Goal: Information Seeking & Learning: Check status

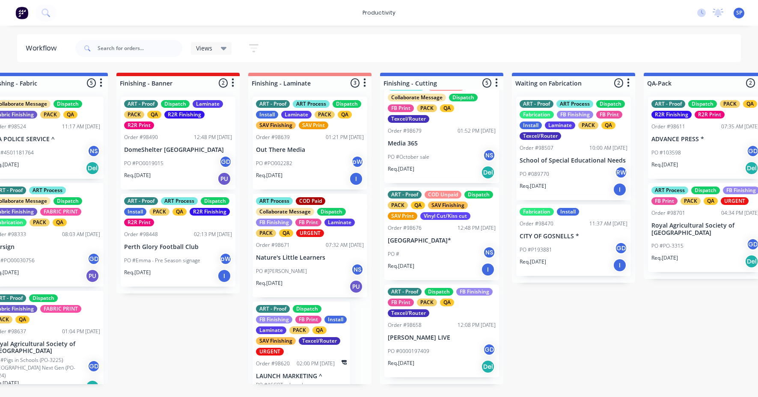
scroll to position [197, 0]
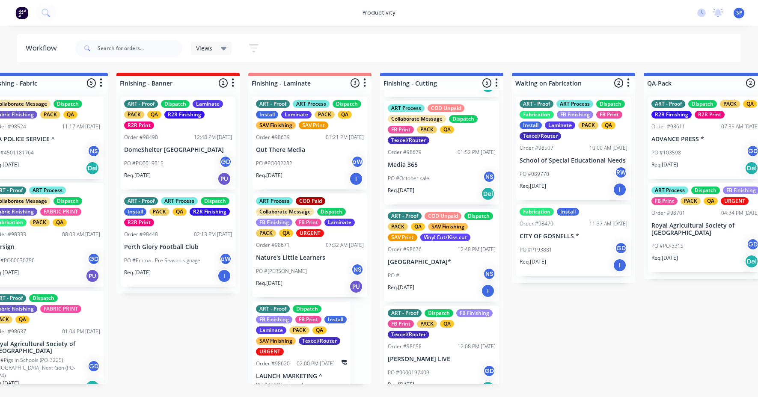
click at [419, 266] on p "[GEOGRAPHIC_DATA]*" at bounding box center [442, 261] width 108 height 7
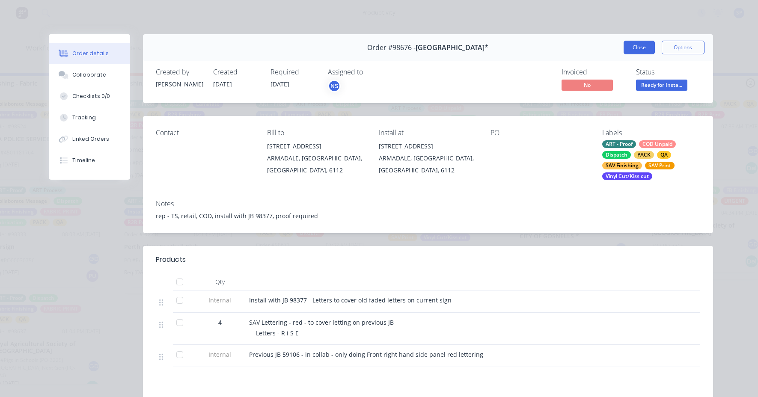
click at [640, 42] on button "Close" at bounding box center [639, 48] width 31 height 14
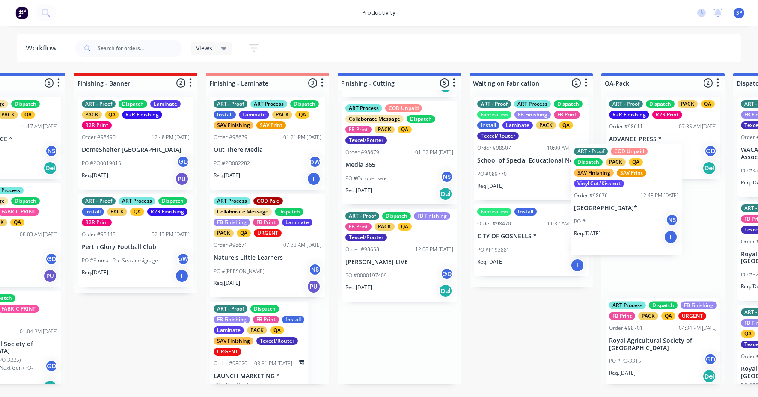
drag, startPoint x: 424, startPoint y: 287, endPoint x: 623, endPoint y: 206, distance: 215.2
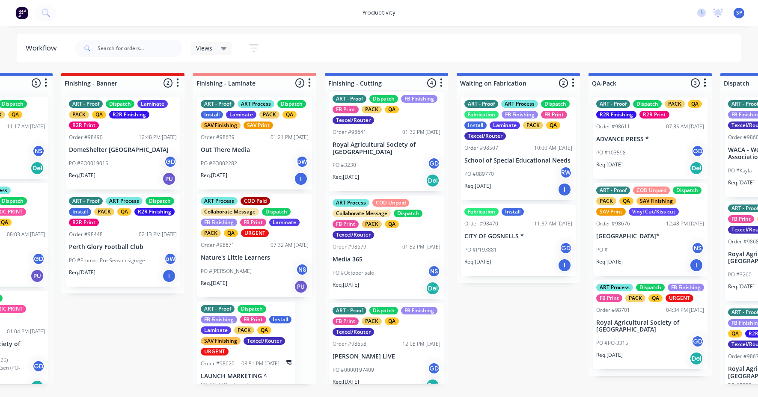
scroll to position [82, 0]
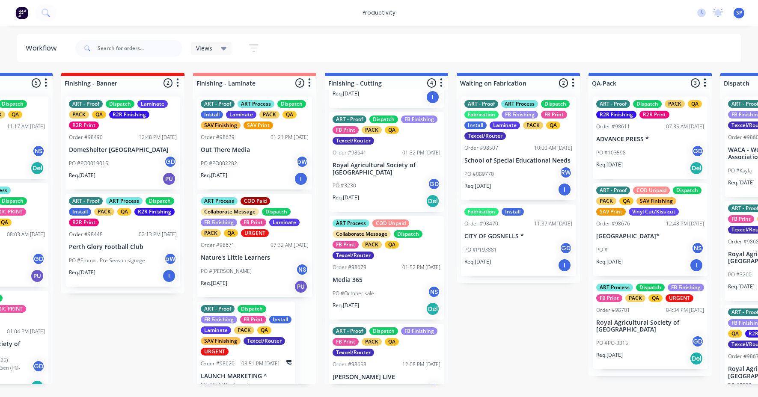
click at [364, 191] on div "PO #3230 GD" at bounding box center [387, 186] width 108 height 16
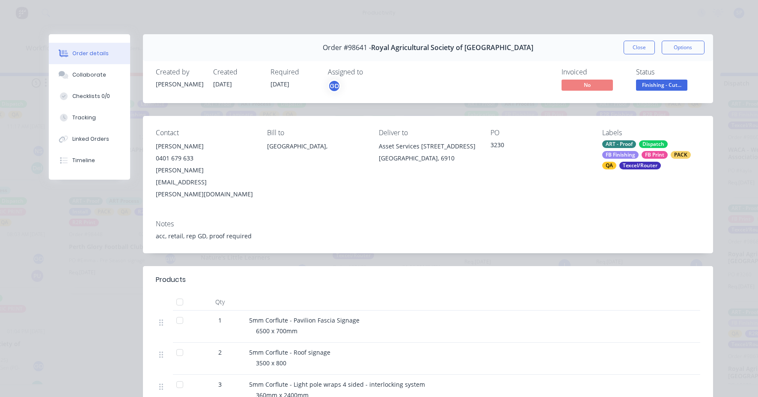
scroll to position [43, 0]
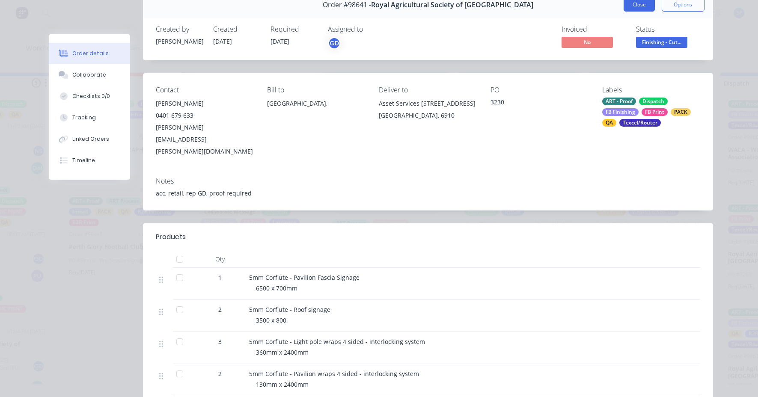
click at [639, 8] on button "Close" at bounding box center [639, 5] width 31 height 14
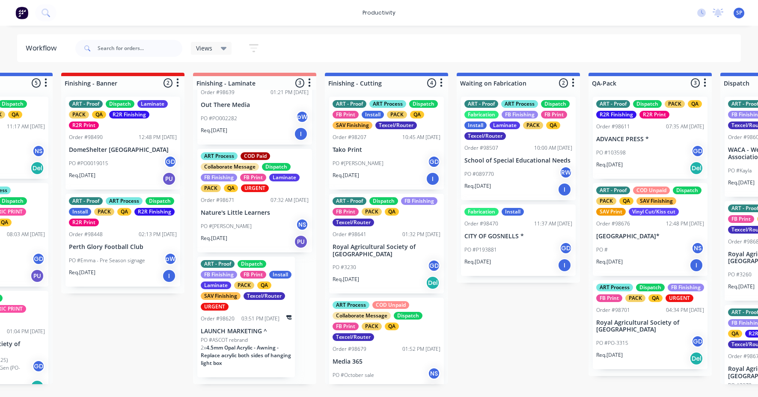
scroll to position [48, 0]
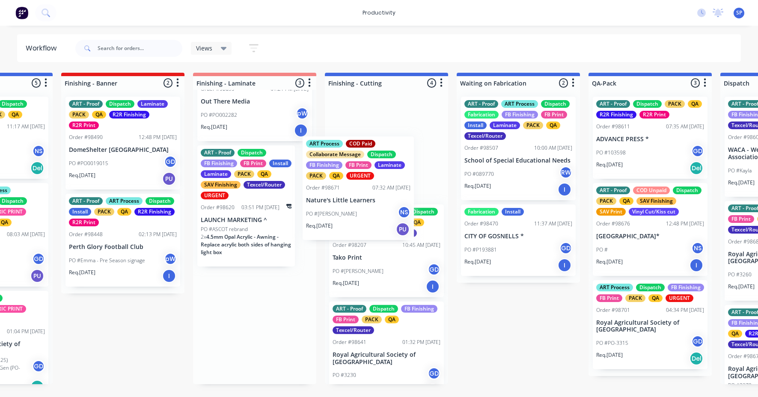
drag, startPoint x: 246, startPoint y: 230, endPoint x: 355, endPoint y: 208, distance: 111.7
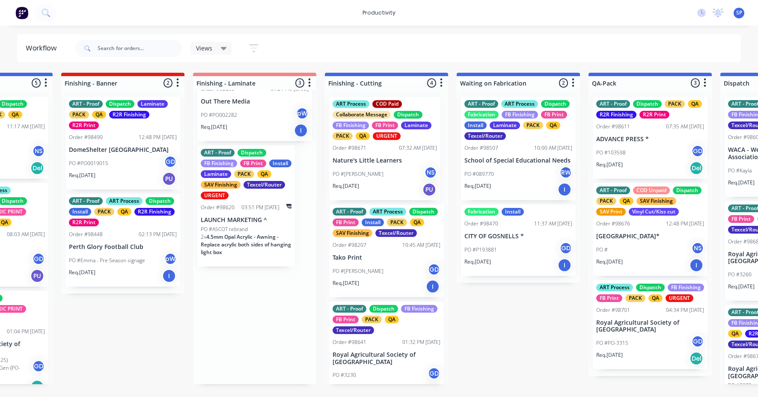
scroll to position [0, 0]
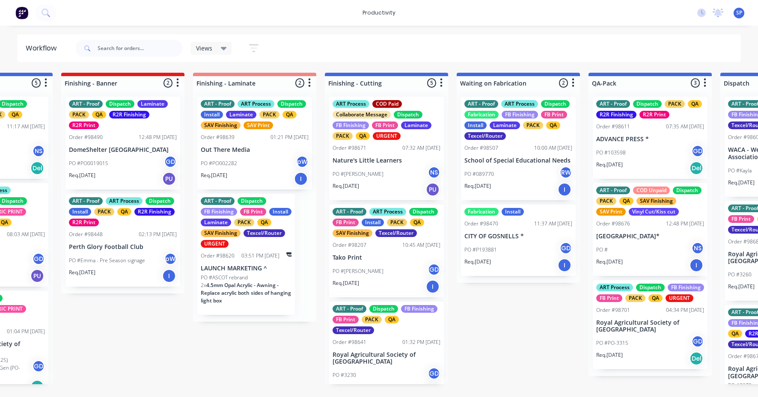
click at [234, 282] on span "4.5mm Opal Acrylic - Awning - Replace acrylic both sides of hanging light box" at bounding box center [246, 293] width 90 height 23
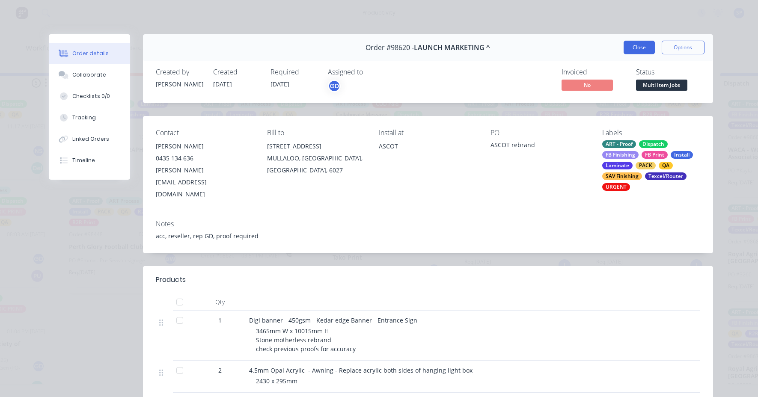
click at [633, 49] on button "Close" at bounding box center [639, 48] width 31 height 14
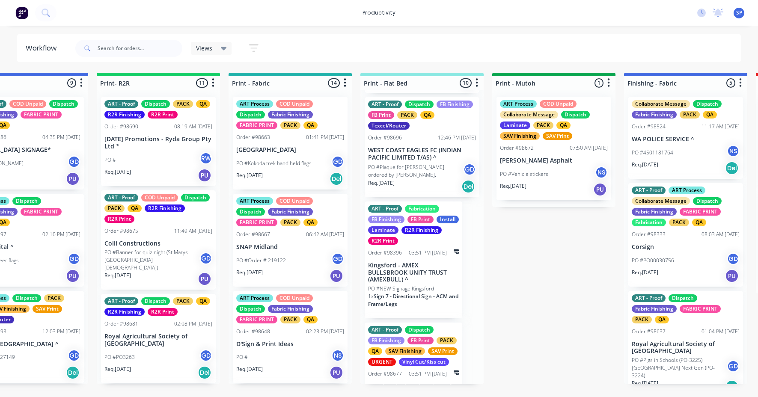
scroll to position [607, 0]
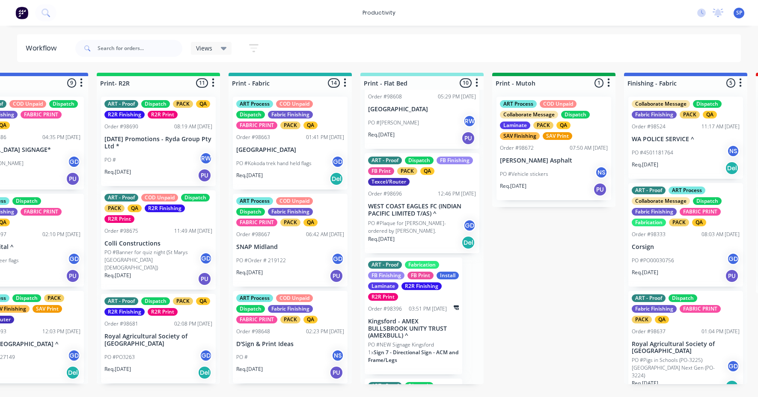
click at [398, 131] on div "PO #[PERSON_NAME] RW" at bounding box center [422, 123] width 108 height 16
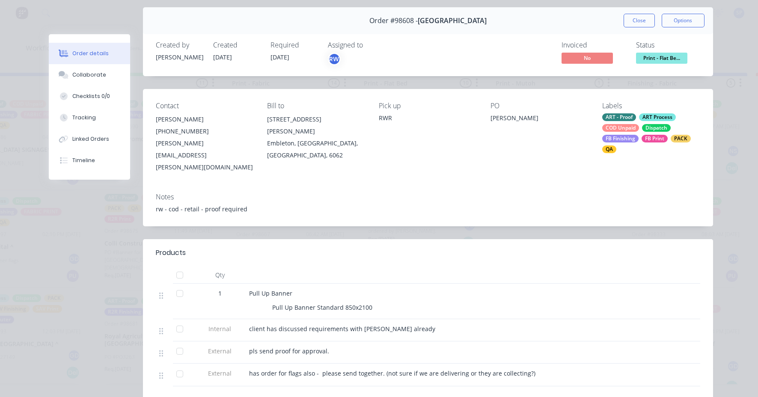
scroll to position [0, 0]
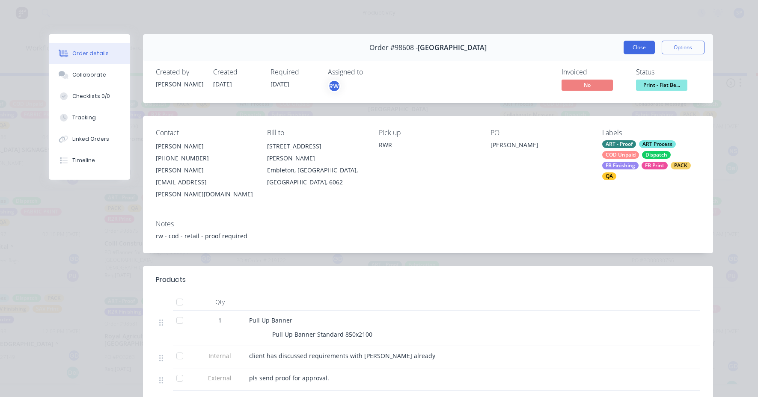
click at [629, 45] on button "Close" at bounding box center [639, 48] width 31 height 14
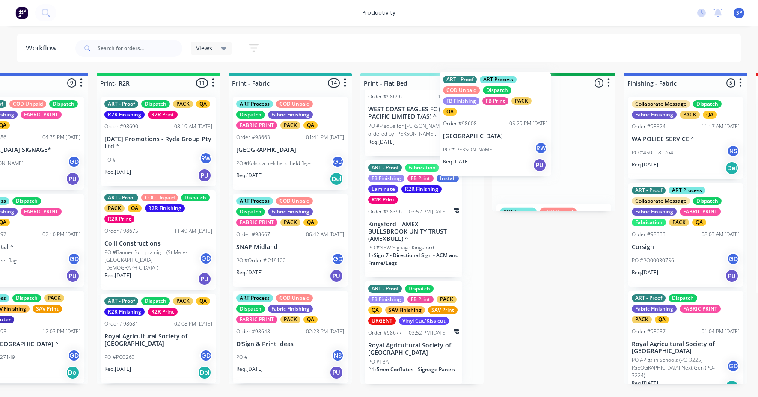
scroll to position [607, 0]
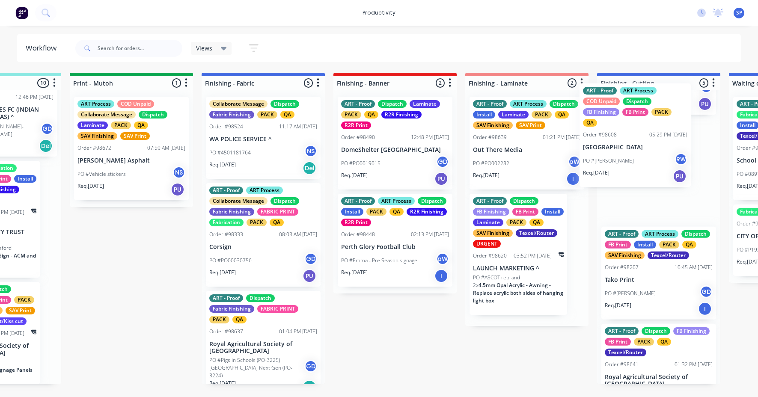
drag, startPoint x: 404, startPoint y: 133, endPoint x: 622, endPoint y: 149, distance: 218.5
click at [622, 149] on div "Submitted 13 Sort By Created date Required date Order number Customer name Most…" at bounding box center [239, 229] width 3289 height 312
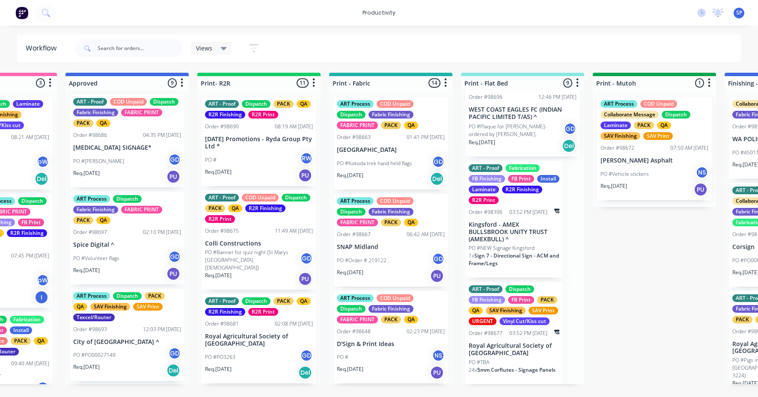
scroll to position [0, 0]
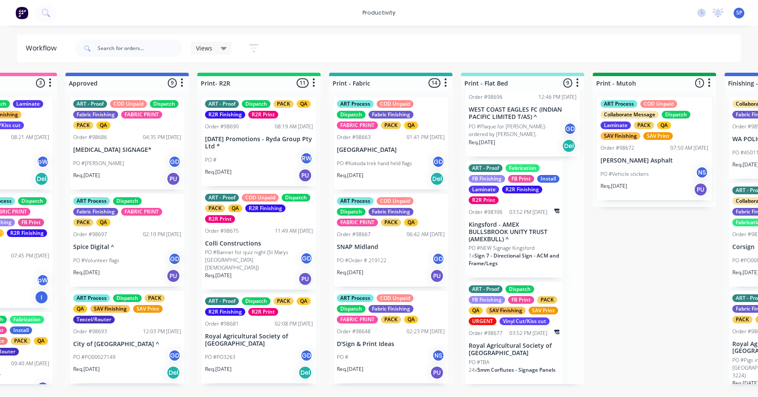
click at [113, 344] on p "City of [GEOGRAPHIC_DATA] ^" at bounding box center [127, 344] width 108 height 7
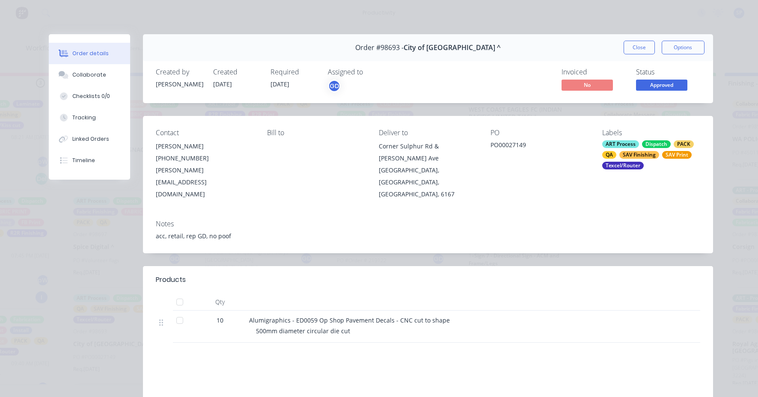
drag, startPoint x: 629, startPoint y: 47, endPoint x: 621, endPoint y: 51, distance: 8.6
click at [628, 47] on button "Close" at bounding box center [639, 48] width 31 height 14
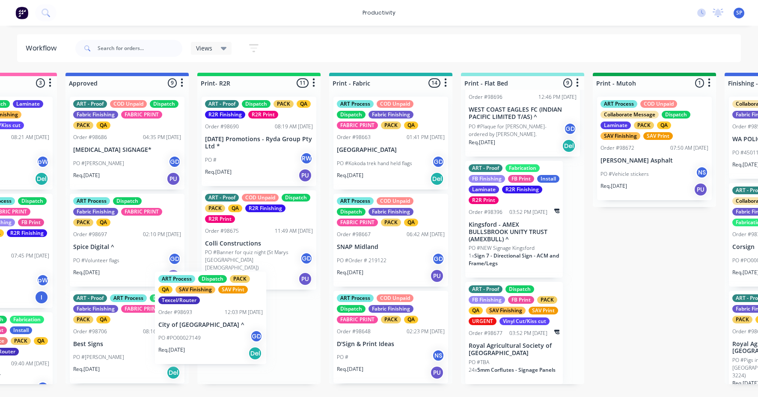
scroll to position [0, 0]
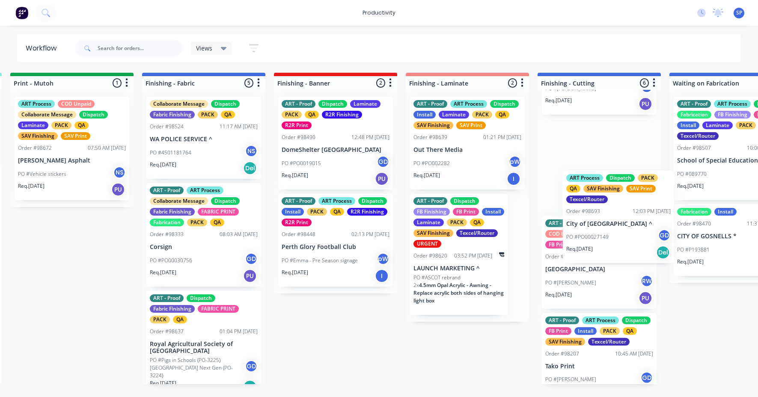
drag, startPoint x: 117, startPoint y: 339, endPoint x: 606, endPoint y: 217, distance: 503.1
click at [609, 218] on div "Submitted 13 Sort By Created date Required date Order number Customer name Most…" at bounding box center [179, 229] width 3289 height 312
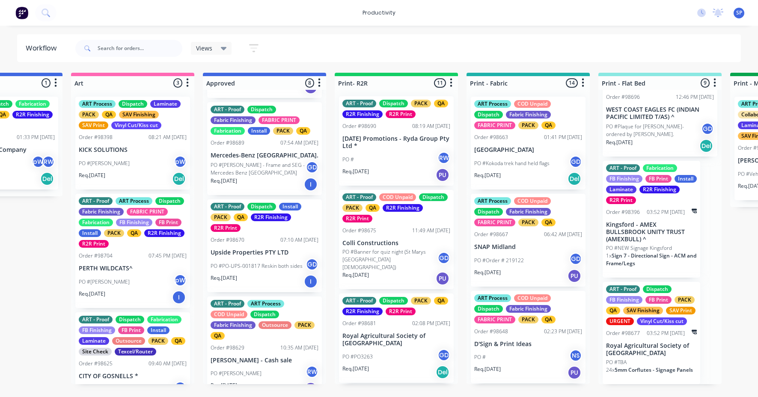
scroll to position [484, 0]
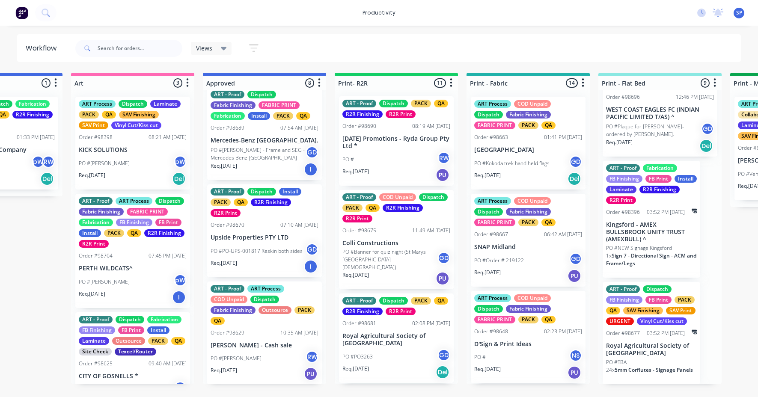
click at [256, 350] on div "ART - Proof ART Process COD Unpaid Dispatch Fabric Finishing Outsource PACK QA …" at bounding box center [264, 334] width 115 height 104
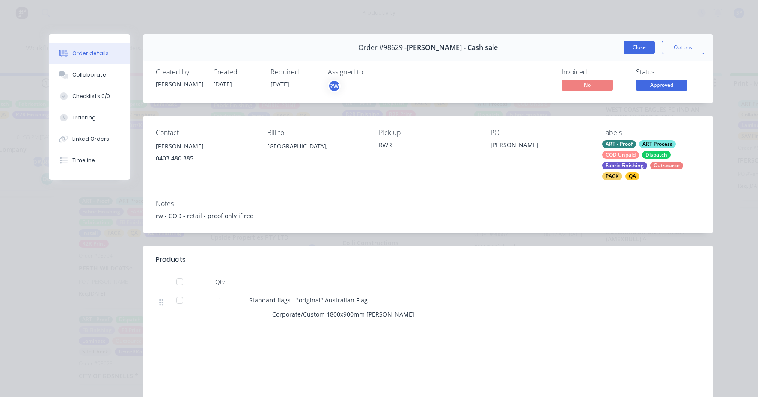
click at [635, 45] on button "Close" at bounding box center [639, 48] width 31 height 14
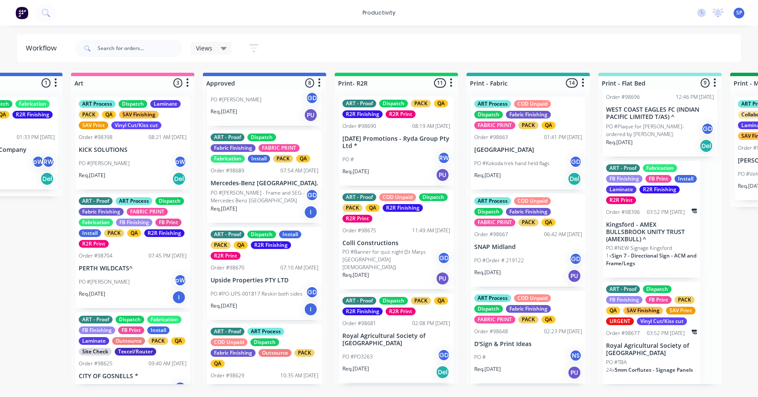
scroll to position [398, 0]
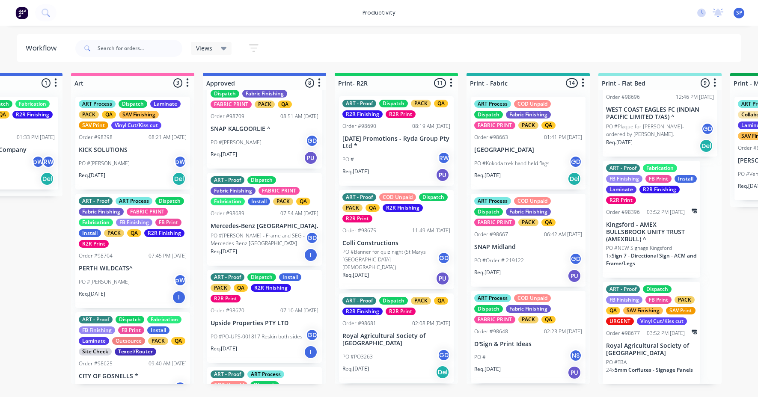
click at [251, 142] on div "PO #[PERSON_NAME] GD" at bounding box center [265, 142] width 108 height 16
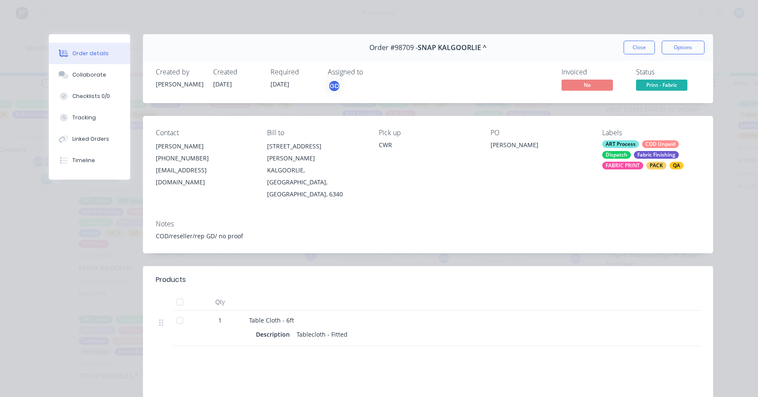
drag, startPoint x: 640, startPoint y: 47, endPoint x: 469, endPoint y: 96, distance: 177.7
click at [639, 46] on button "Close" at bounding box center [639, 48] width 31 height 14
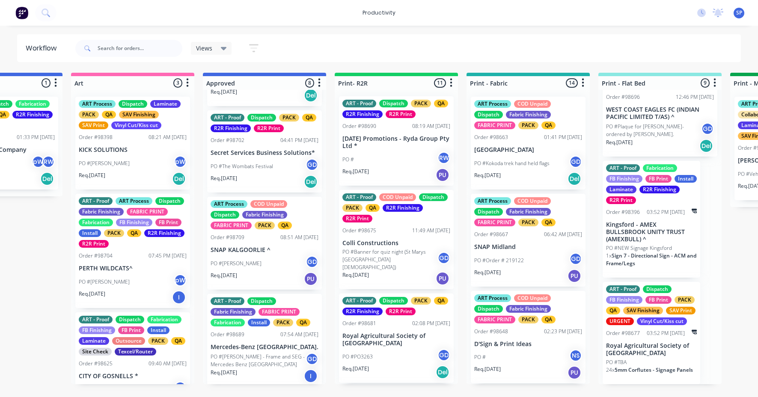
scroll to position [270, 0]
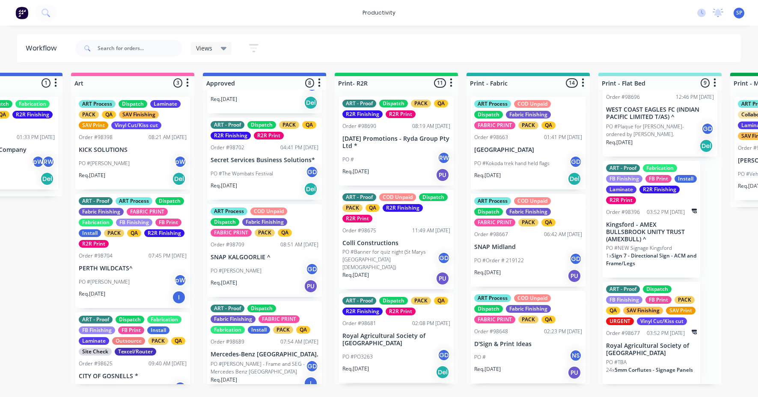
click at [238, 276] on div "PO #[PERSON_NAME] GD" at bounding box center [265, 271] width 108 height 16
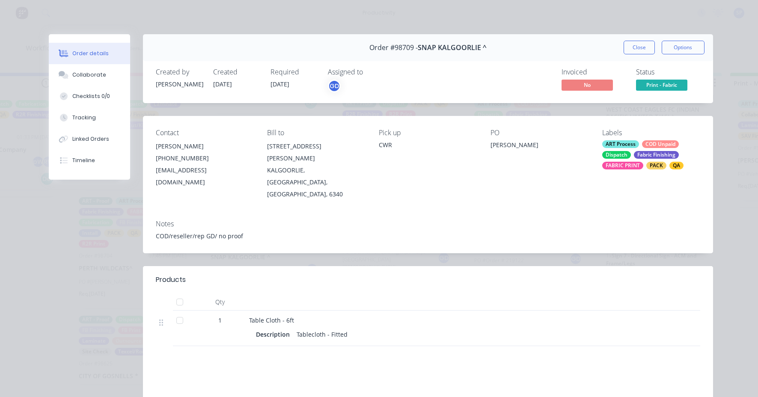
click at [624, 45] on button "Close" at bounding box center [639, 48] width 31 height 14
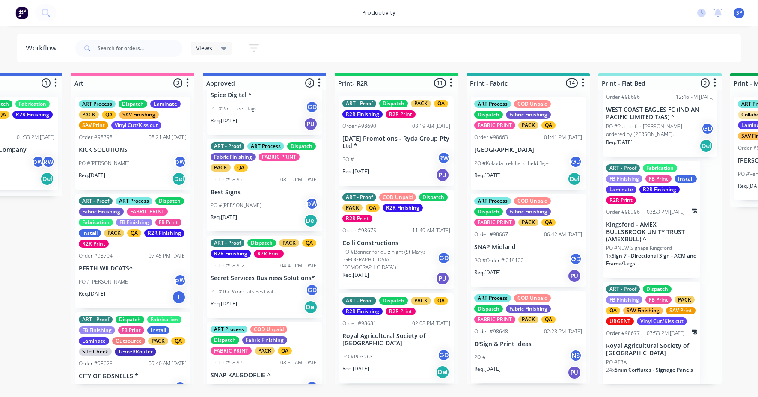
scroll to position [142, 0]
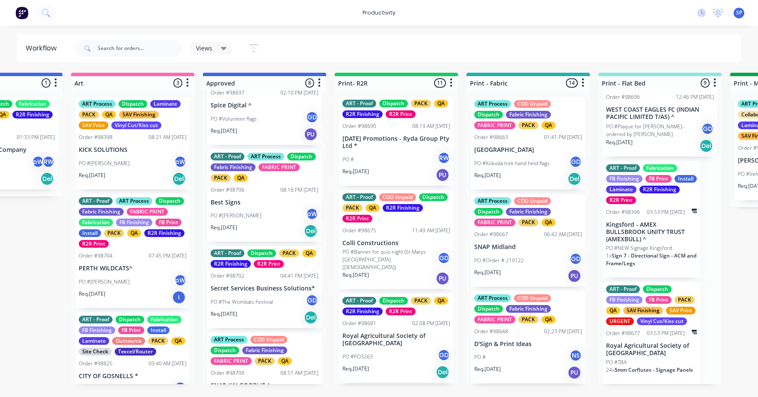
click at [272, 297] on div "PO #The Wombats Festival GD" at bounding box center [265, 302] width 108 height 16
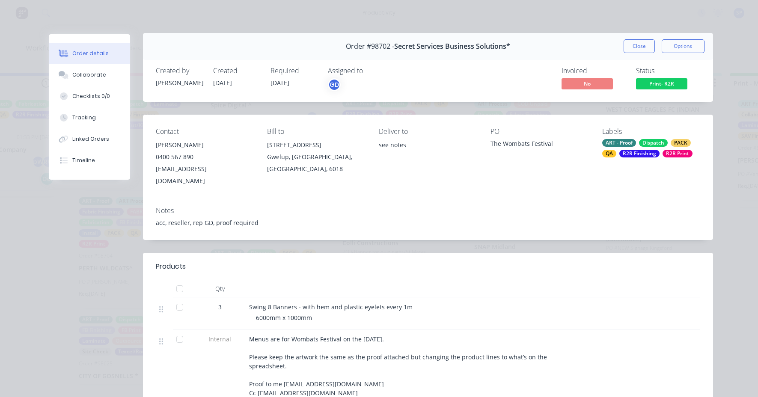
scroll to position [0, 0]
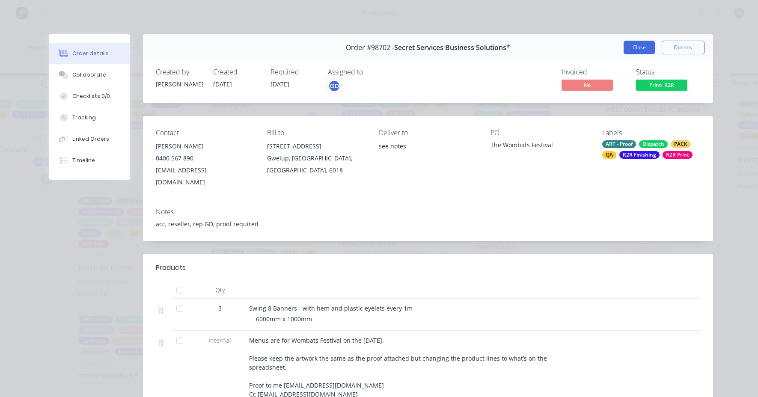
click at [631, 47] on button "Close" at bounding box center [639, 48] width 31 height 14
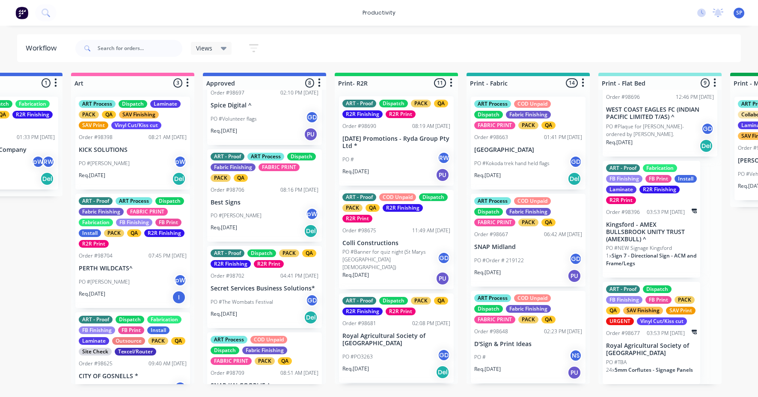
click at [261, 206] on p "Best Signs" at bounding box center [265, 202] width 108 height 7
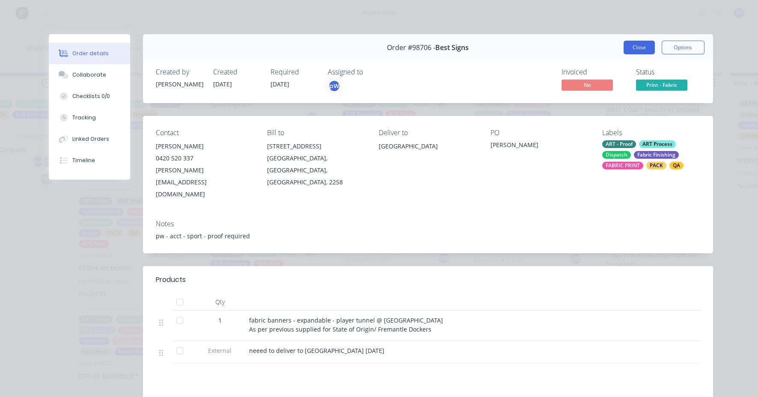
click at [628, 51] on button "Close" at bounding box center [639, 48] width 31 height 14
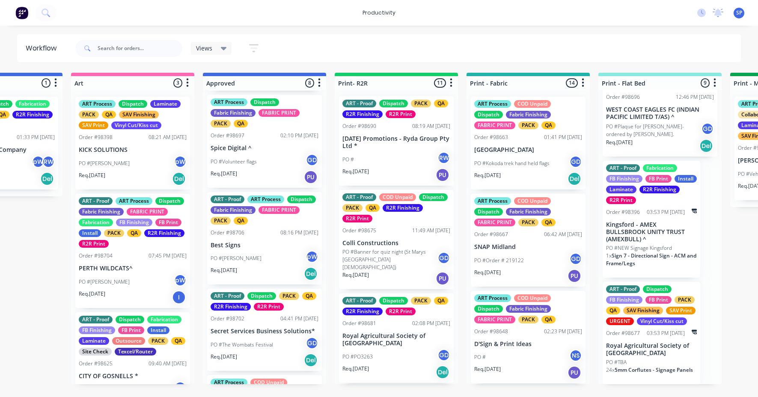
scroll to position [56, 0]
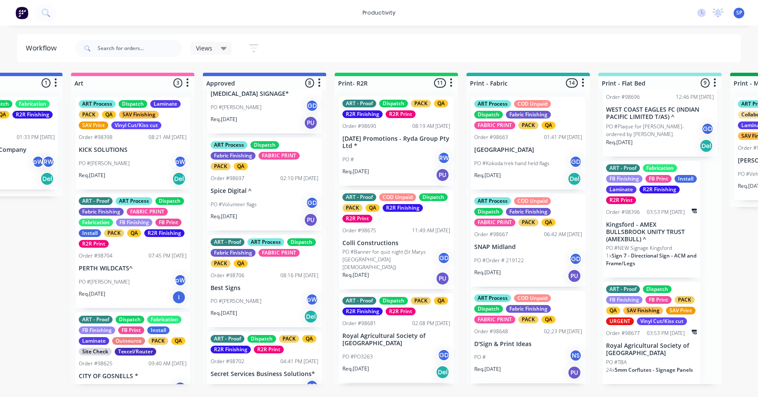
click at [258, 208] on div "PO #Volunteer flags GD" at bounding box center [265, 204] width 108 height 16
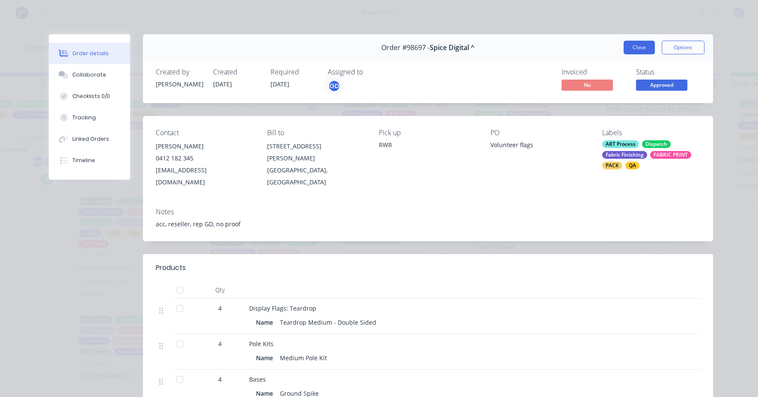
click at [636, 47] on button "Close" at bounding box center [639, 48] width 31 height 14
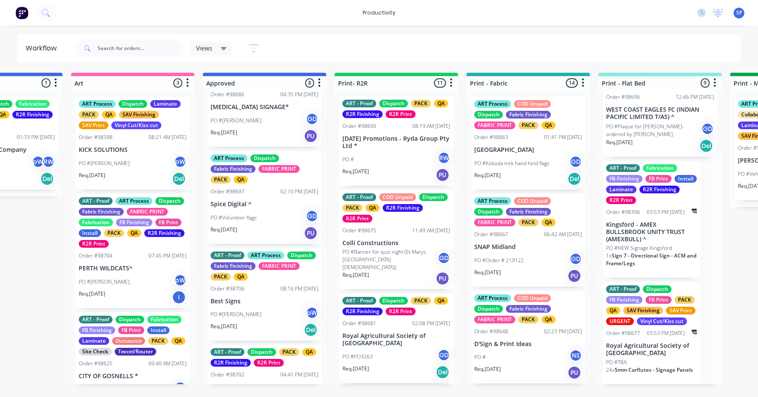
scroll to position [0, 0]
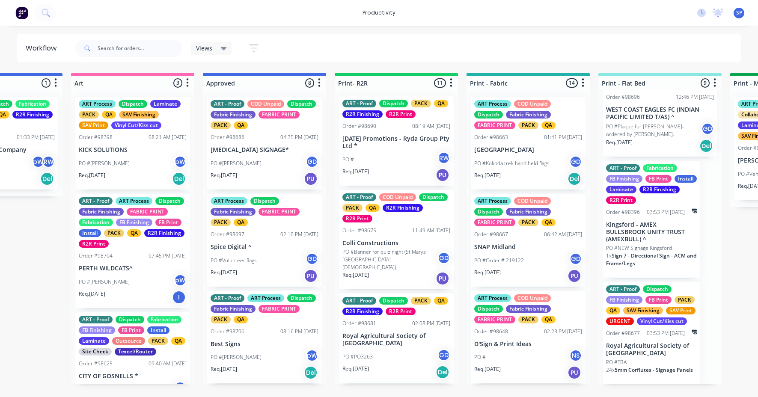
click at [276, 142] on div "ART - Proof COD Unpaid Dispatch Fabric Finishing FABRIC PRINT PACK QA Order #98…" at bounding box center [264, 143] width 115 height 93
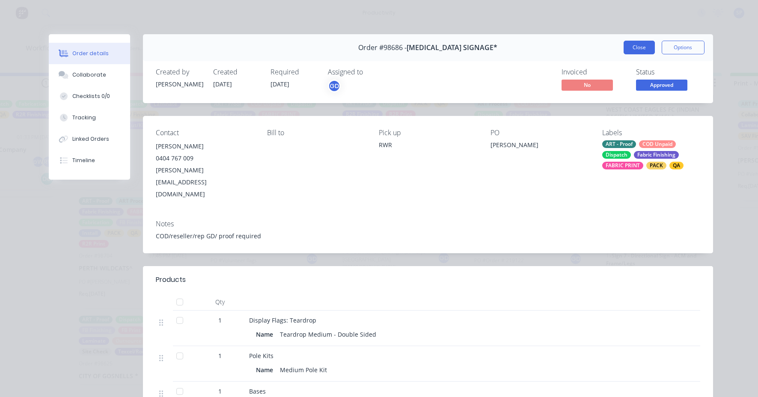
click at [633, 48] on button "Close" at bounding box center [639, 48] width 31 height 14
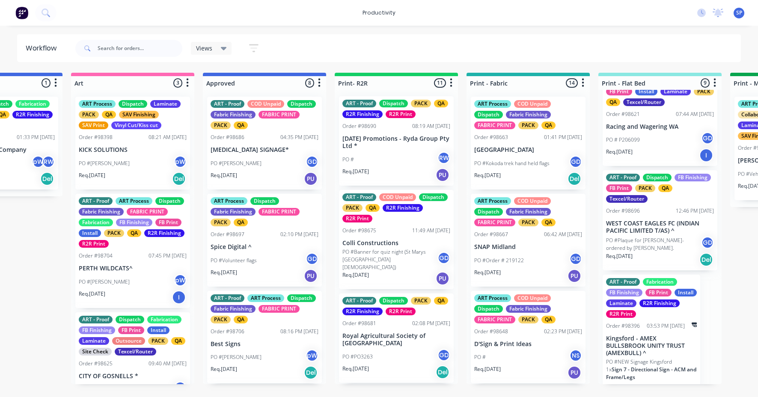
scroll to position [478, 0]
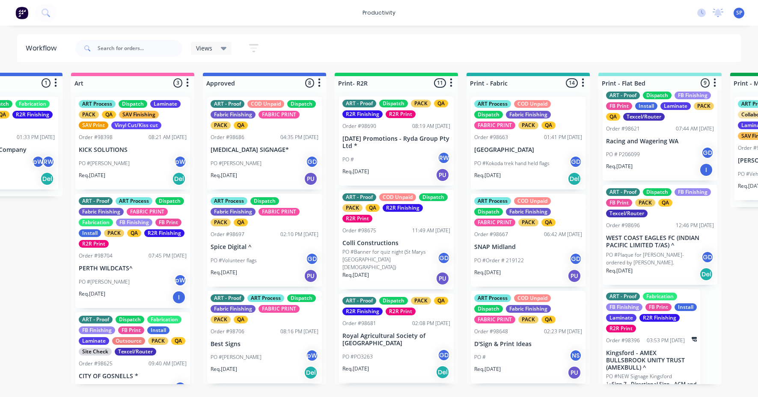
click at [642, 264] on p "PO #Plaque for [PERSON_NAME]- ordered by [PERSON_NAME]." at bounding box center [653, 258] width 95 height 15
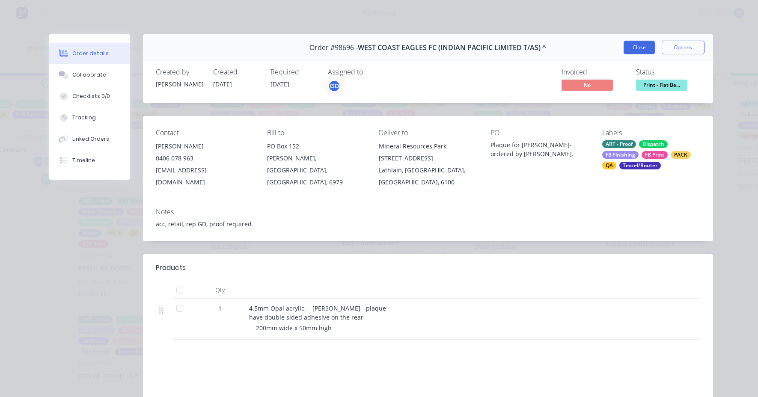
click at [628, 47] on button "Close" at bounding box center [639, 48] width 31 height 14
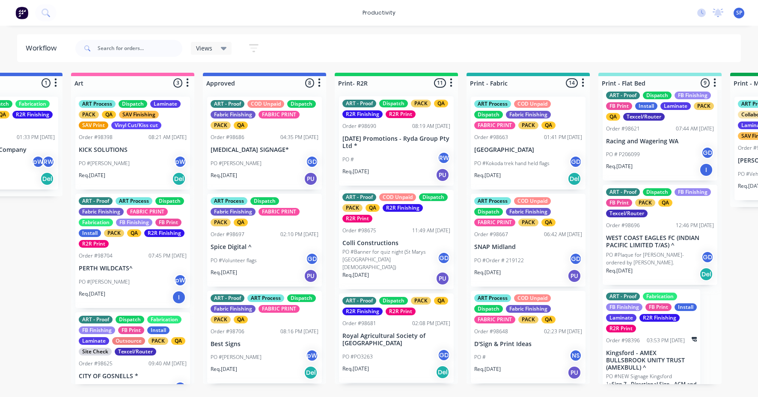
scroll to position [436, 0]
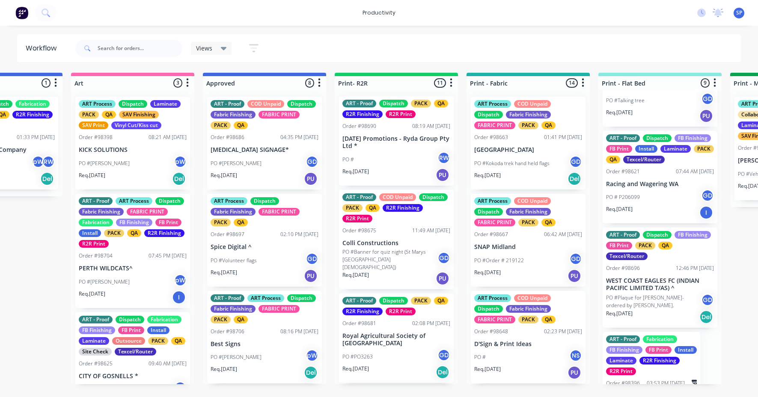
click at [630, 202] on div "PO # P206099 GD" at bounding box center [660, 197] width 108 height 16
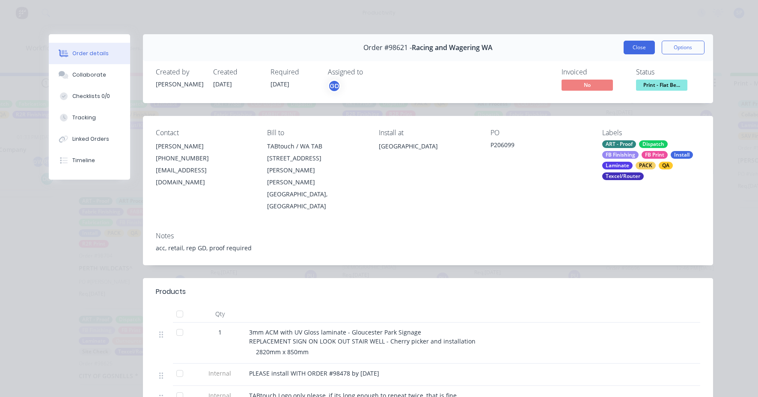
click at [627, 50] on button "Close" at bounding box center [639, 48] width 31 height 14
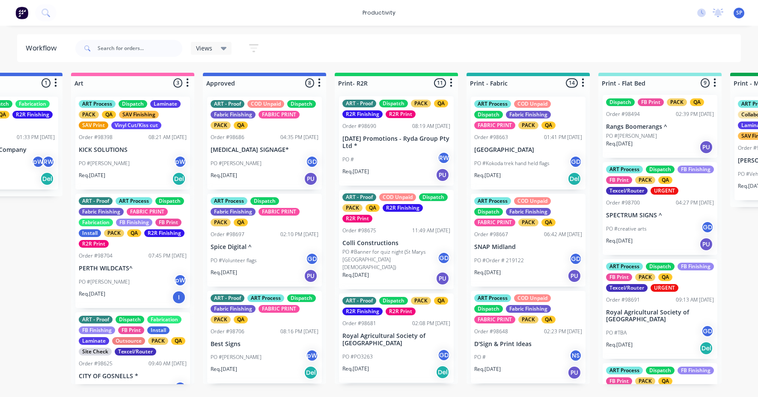
scroll to position [0, 0]
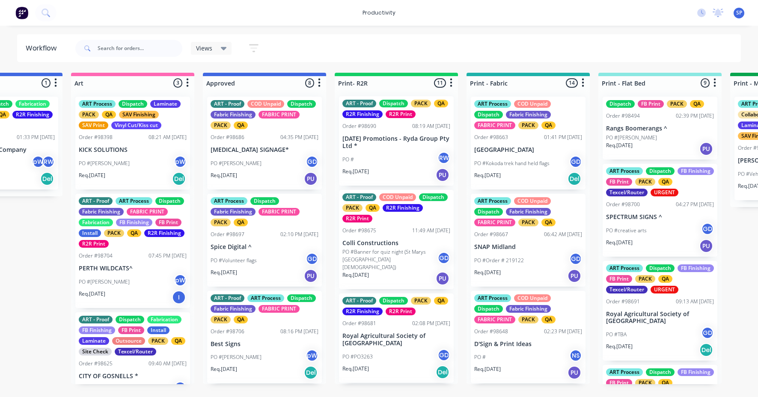
click at [652, 208] on div "ART Process Dispatch FB Finishing FB Print PACK QA Texcel/Router URGENT Order #…" at bounding box center [660, 210] width 115 height 93
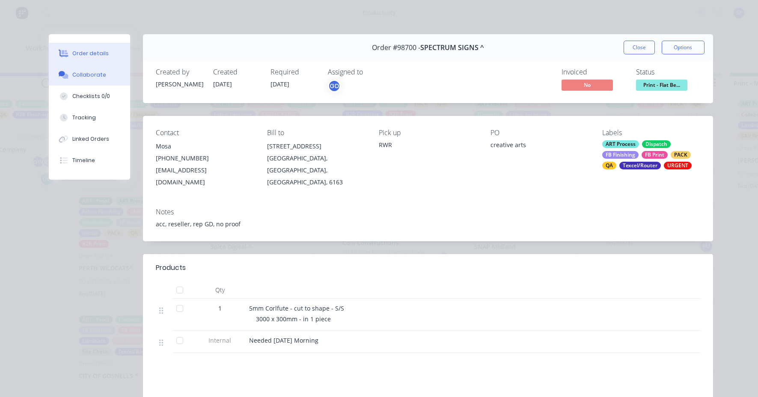
click at [87, 74] on div "Collaborate" at bounding box center [89, 75] width 34 height 8
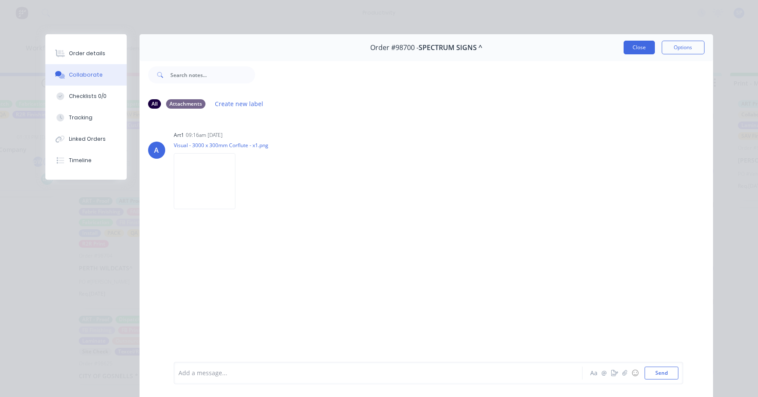
click at [635, 48] on button "Close" at bounding box center [639, 48] width 31 height 14
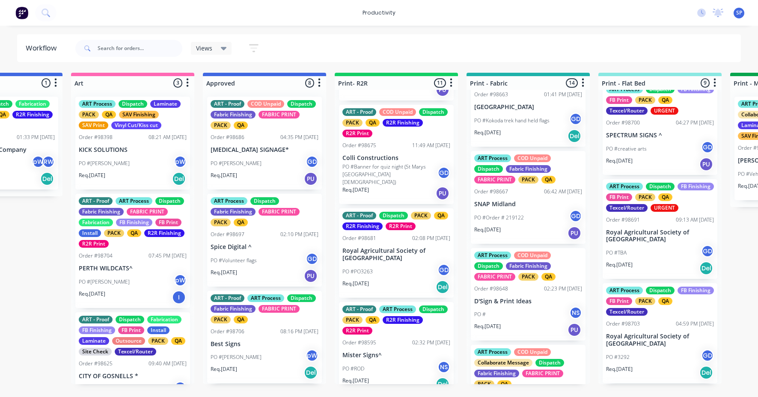
scroll to position [86, 0]
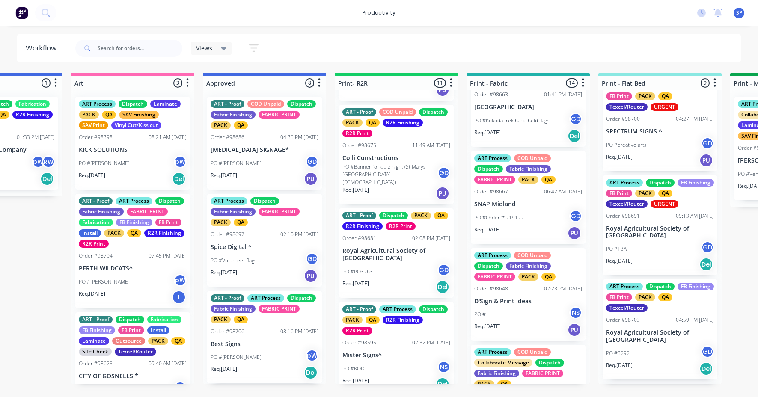
click at [647, 228] on p "Royal Agricultural Society of [GEOGRAPHIC_DATA]" at bounding box center [660, 232] width 108 height 15
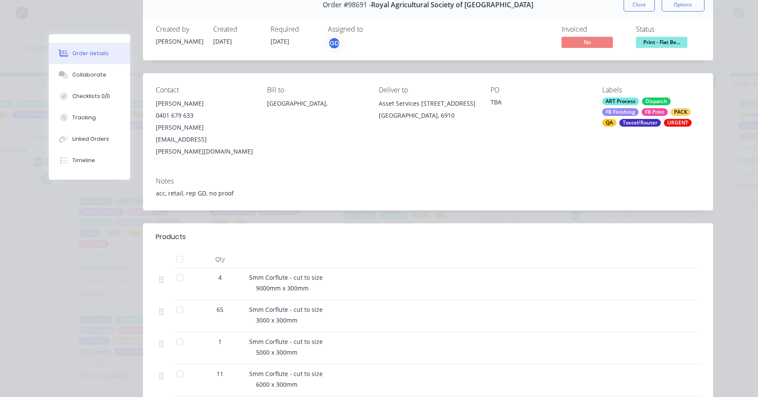
scroll to position [0, 0]
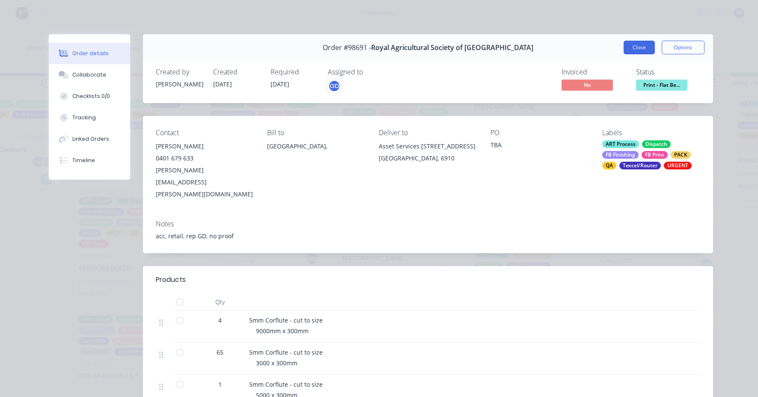
click at [635, 48] on button "Close" at bounding box center [639, 48] width 31 height 14
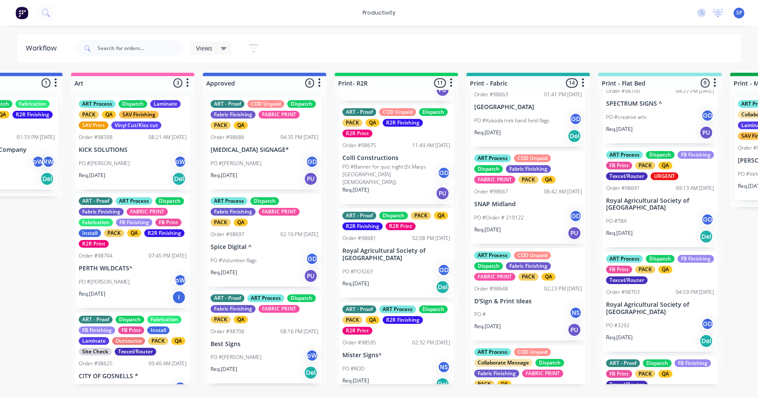
scroll to position [86, 0]
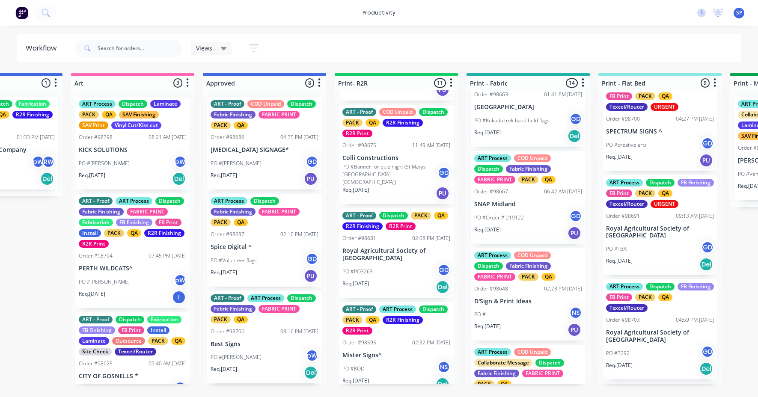
click at [650, 330] on p "Royal Agricultural Society of [GEOGRAPHIC_DATA]" at bounding box center [660, 336] width 108 height 15
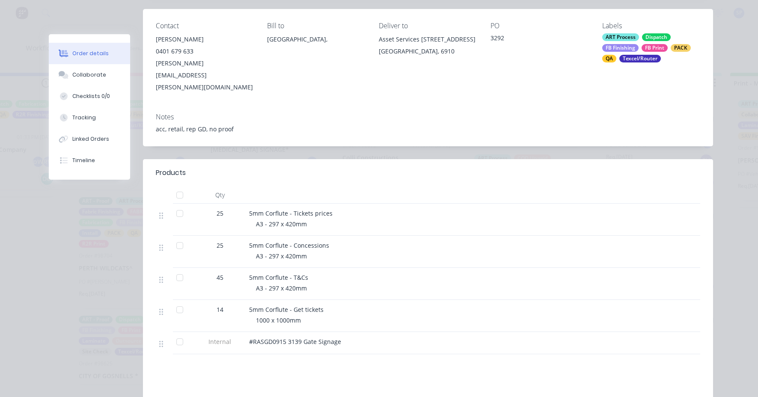
scroll to position [128, 0]
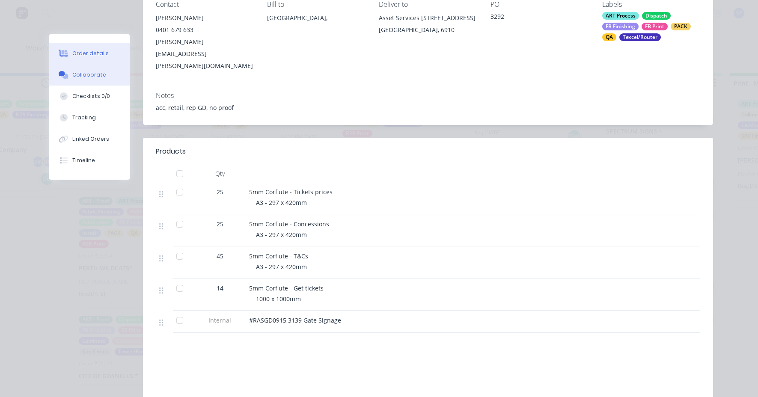
click at [89, 74] on div "Collaborate" at bounding box center [89, 75] width 34 height 8
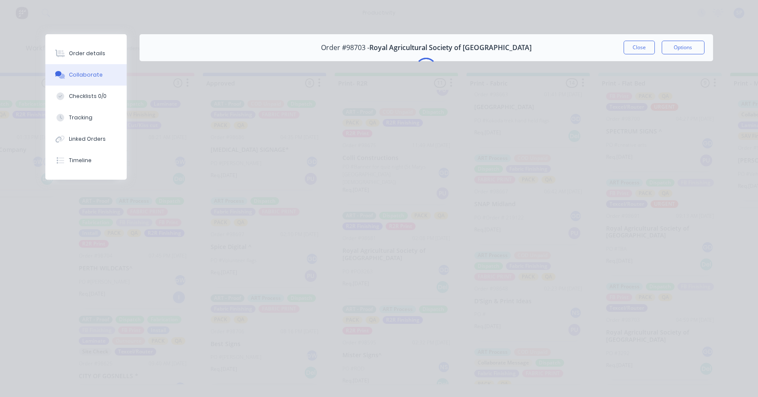
scroll to position [0, 0]
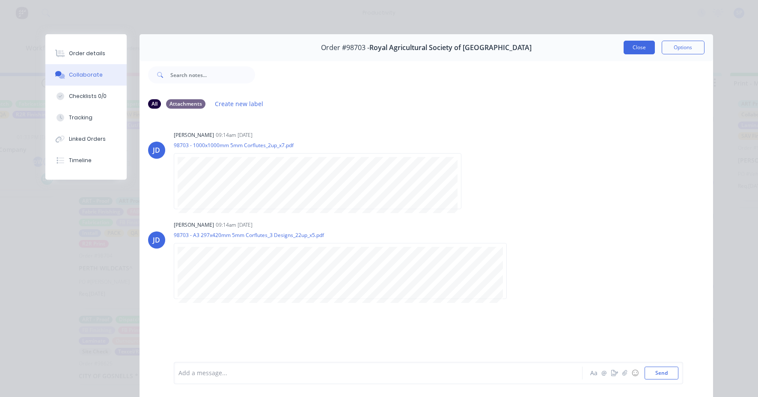
click at [638, 48] on button "Close" at bounding box center [639, 48] width 31 height 14
